Goal: Obtain resource: Download file/media

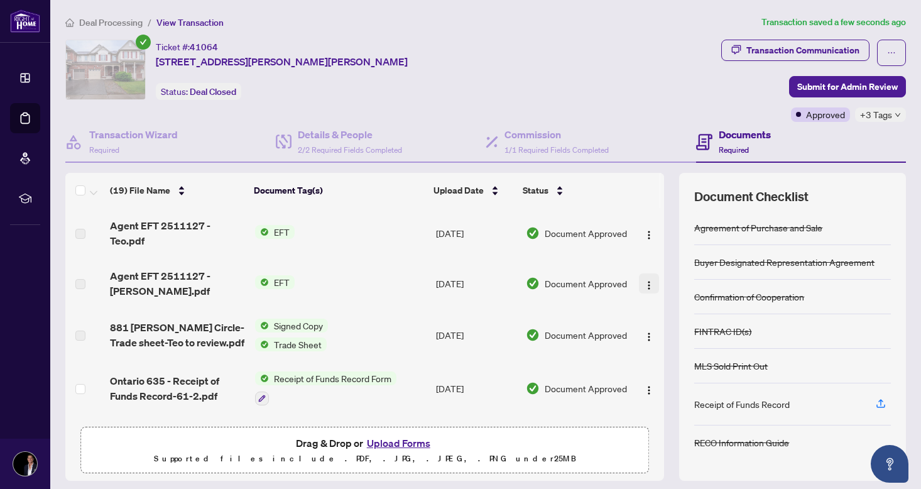
click at [645, 285] on img "button" at bounding box center [649, 285] width 10 height 10
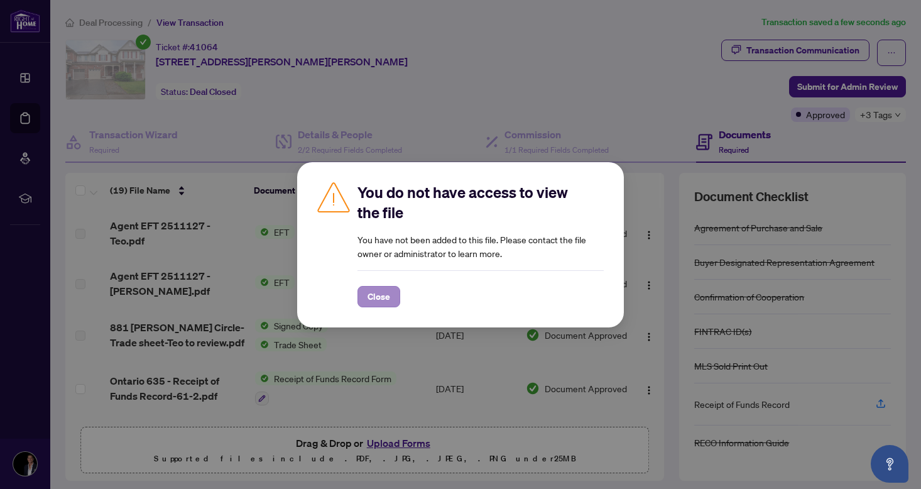
click at [385, 298] on span "Close" at bounding box center [378, 296] width 23 height 20
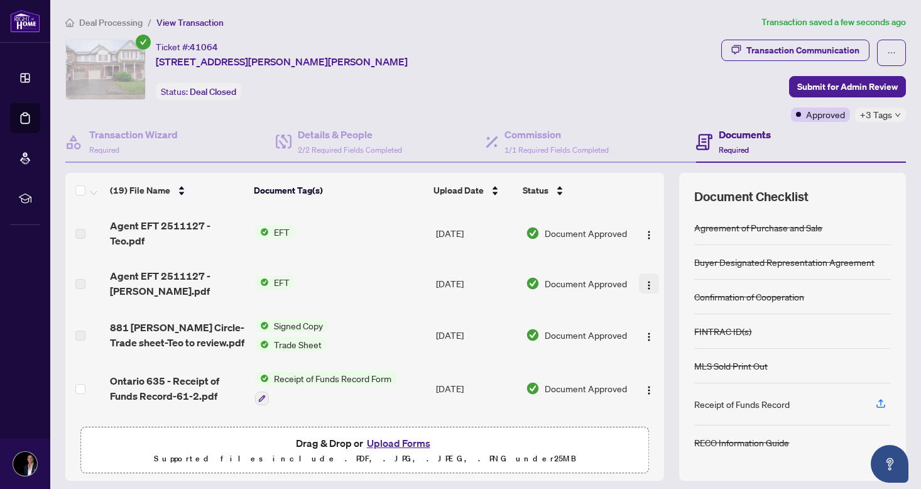
click at [644, 281] on img "button" at bounding box center [649, 285] width 10 height 10
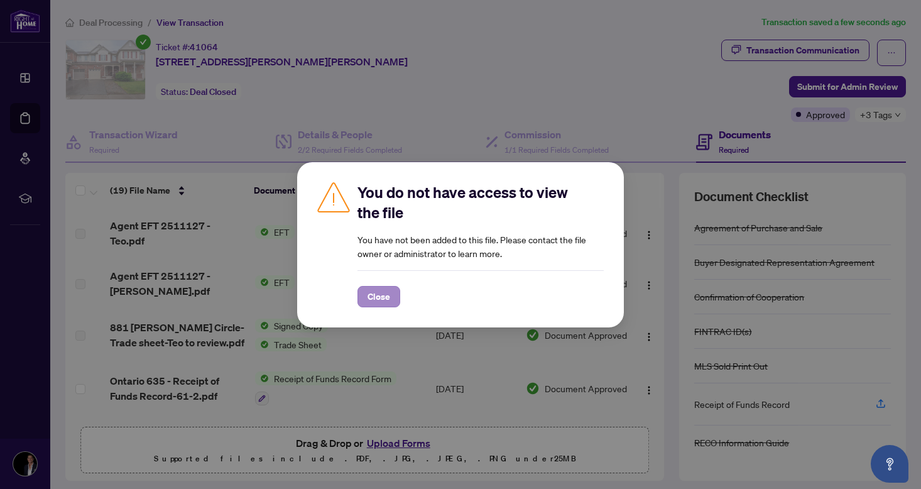
click at [386, 303] on span "Close" at bounding box center [378, 296] width 23 height 20
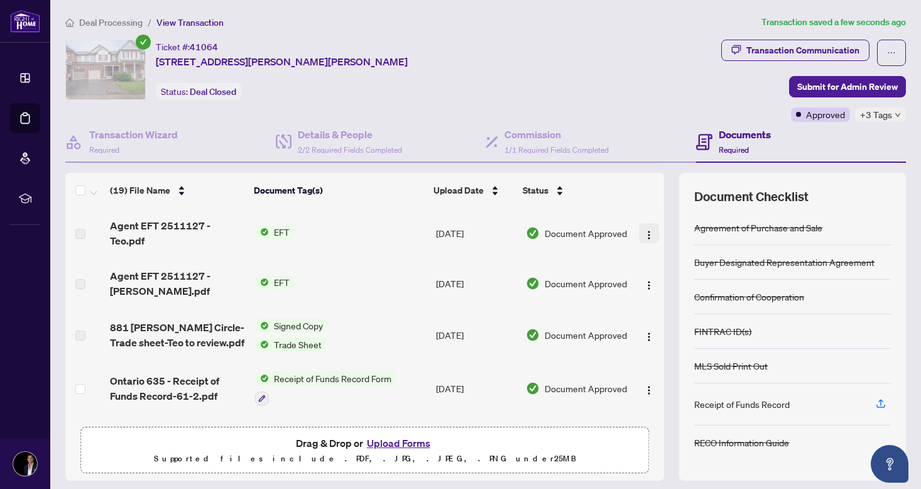
click at [639, 234] on button "button" at bounding box center [649, 233] width 20 height 20
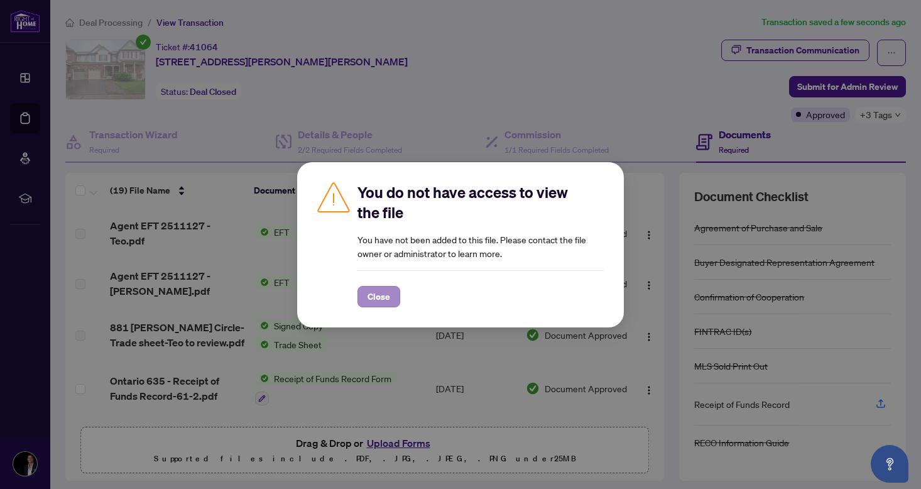
click at [398, 295] on button "Close" at bounding box center [378, 296] width 43 height 21
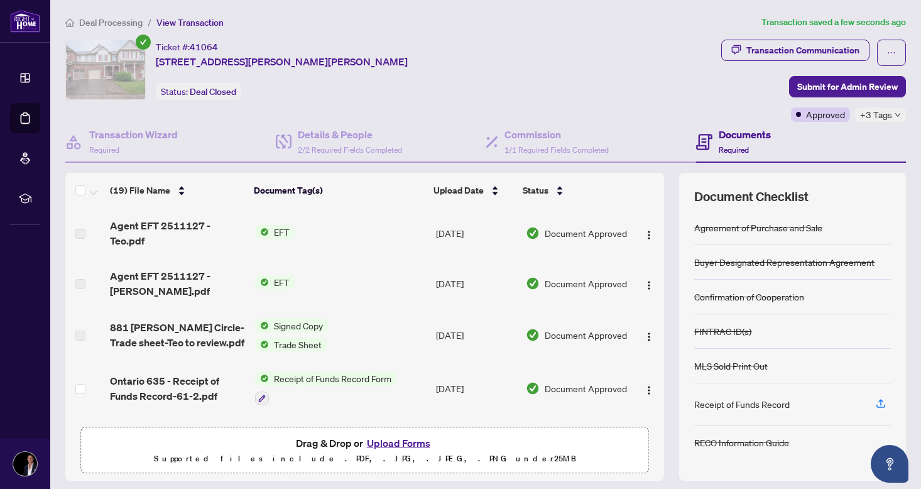
click at [283, 284] on span "EFT" at bounding box center [282, 282] width 26 height 14
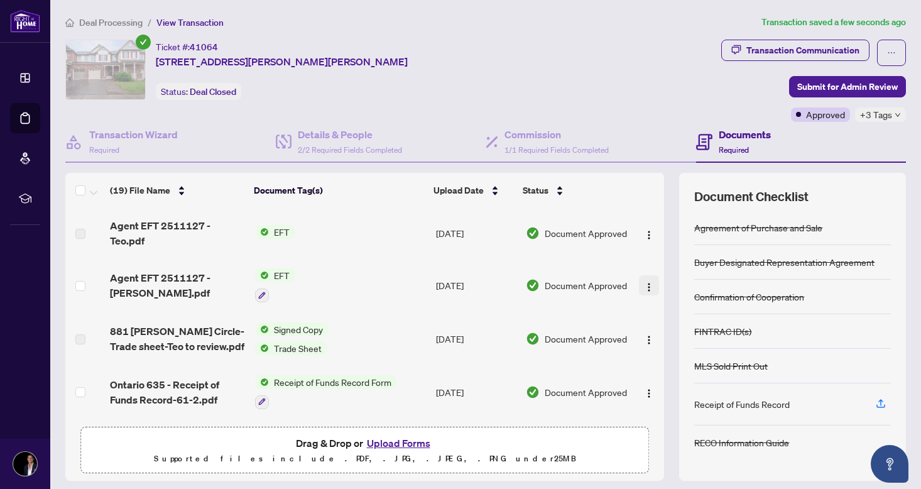
click at [646, 285] on img "button" at bounding box center [649, 287] width 10 height 10
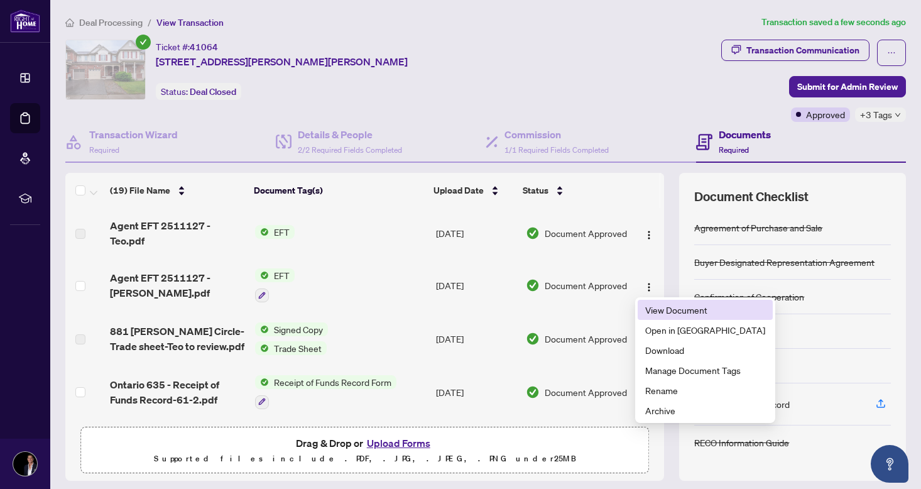
click at [661, 306] on span "View Document" at bounding box center [705, 310] width 120 height 14
